Goal: Register for event/course

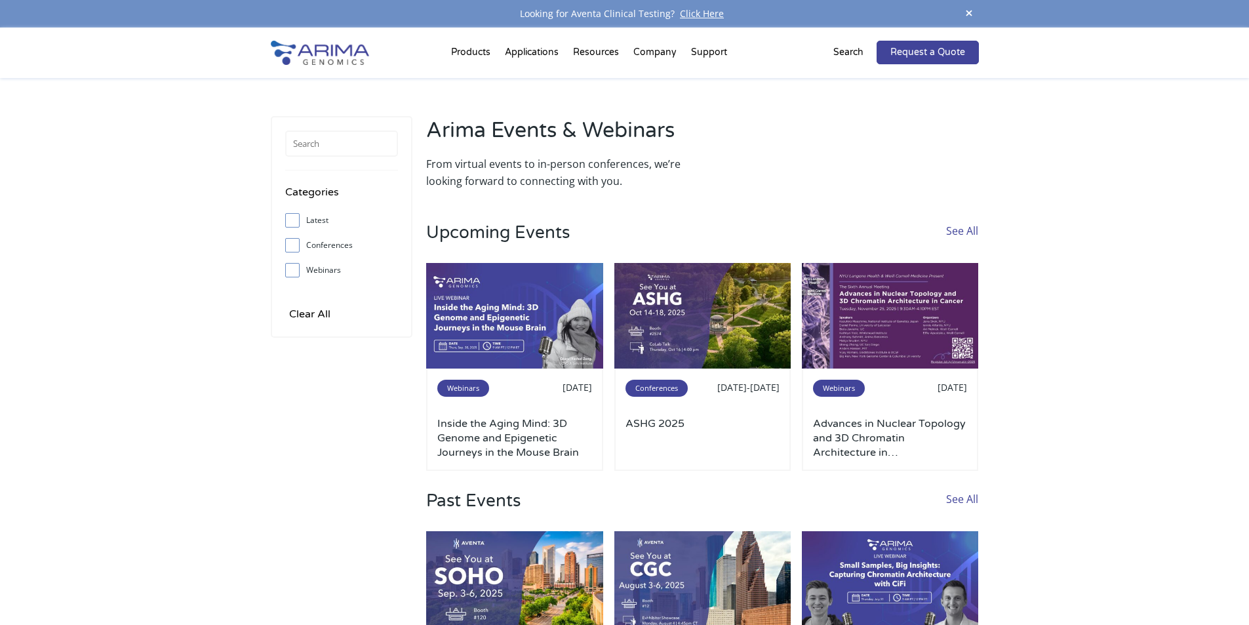
click at [292, 272] on input "Webinars" at bounding box center [292, 270] width 9 height 9
checkbox input "true"
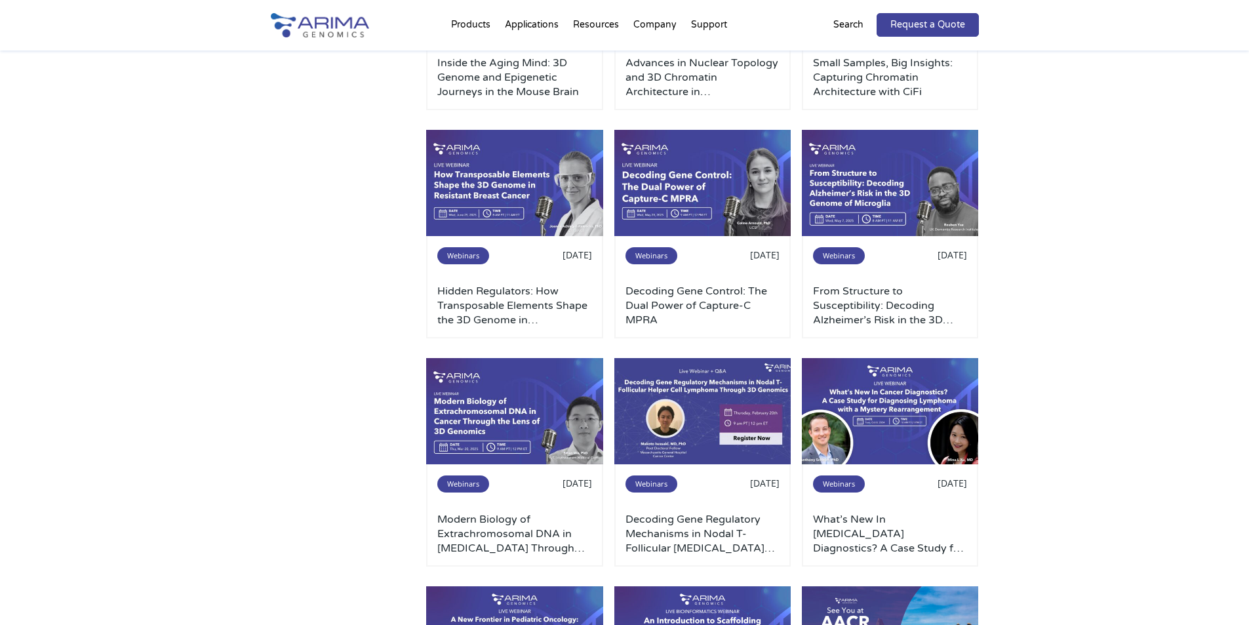
scroll to position [315, 0]
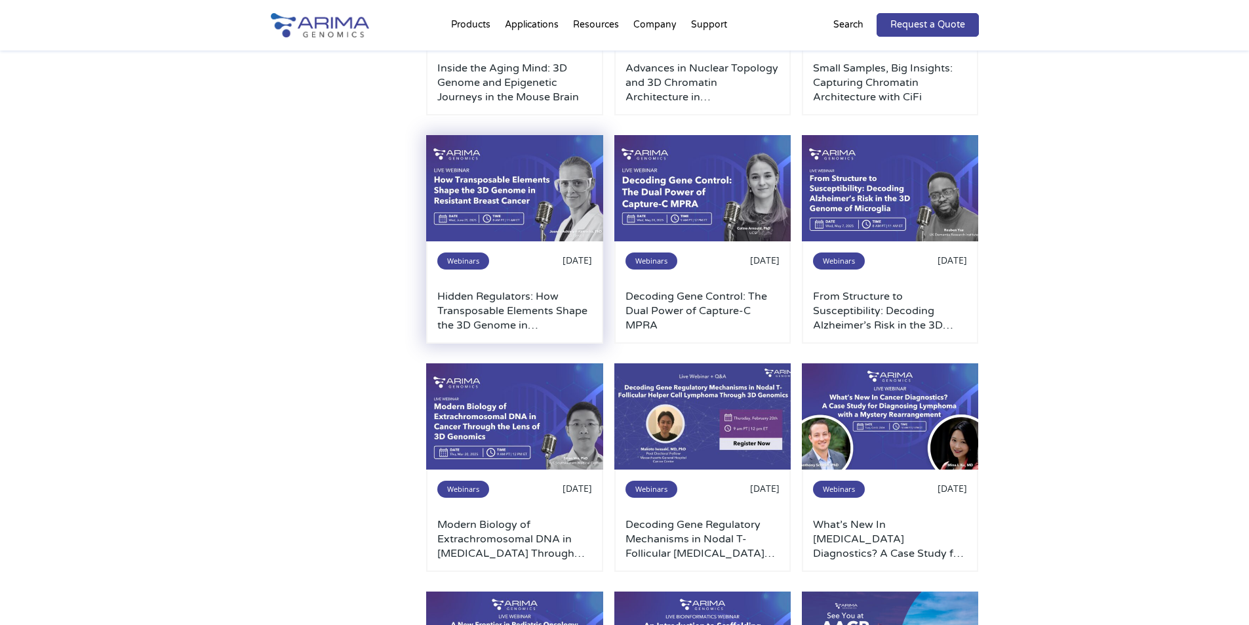
click at [465, 298] on h3 "Hidden Regulators: How Transposable Elements Shape the 3D Genome in [GEOGRAPHIC…" at bounding box center [514, 310] width 155 height 43
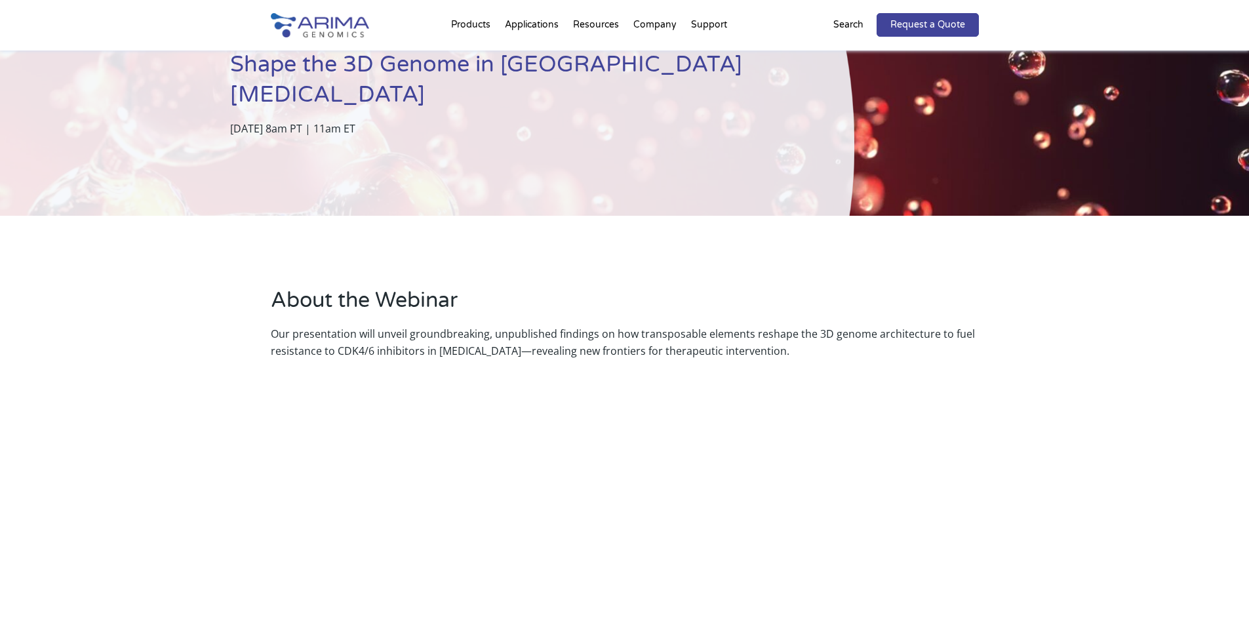
scroll to position [127, 0]
